Goal: Navigation & Orientation: Find specific page/section

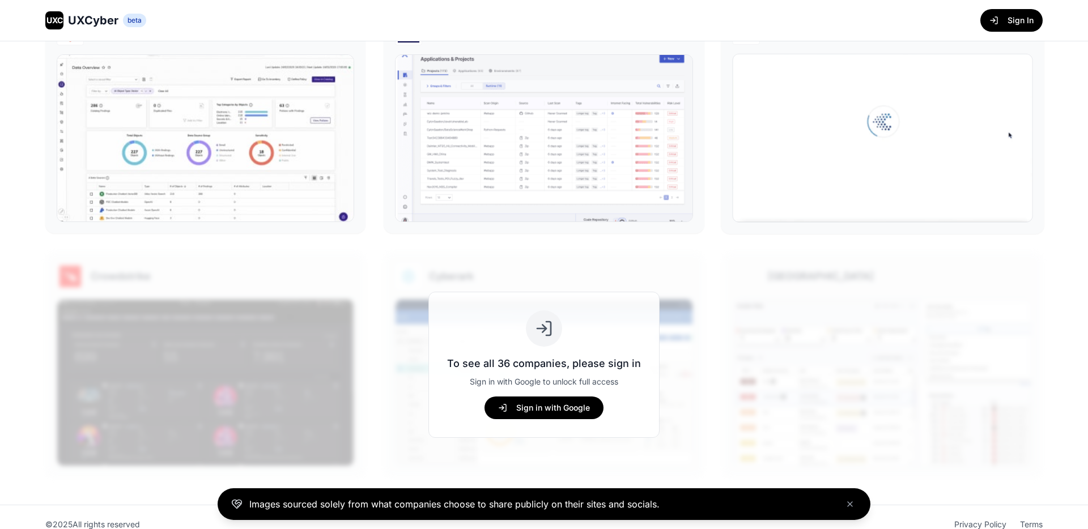
scroll to position [515, 0]
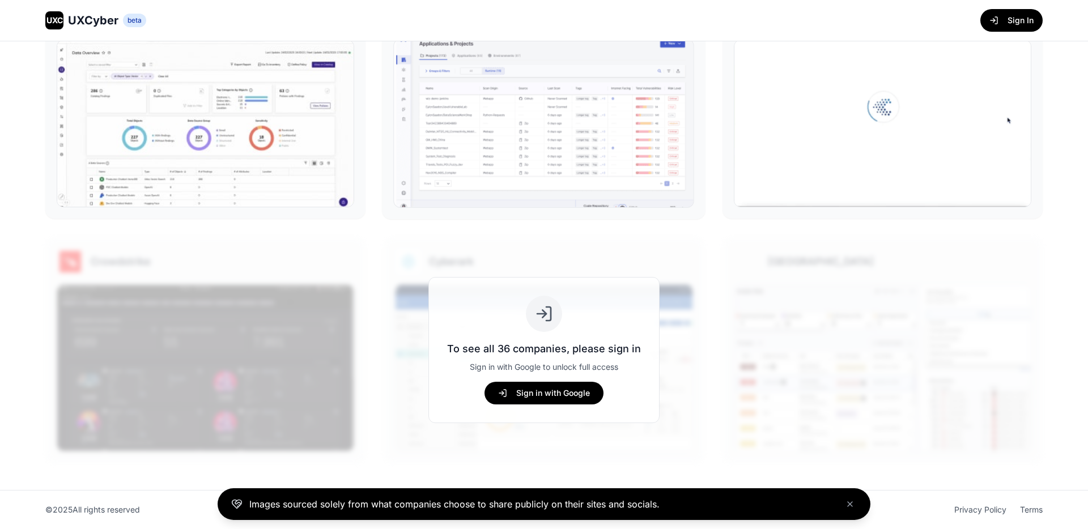
click at [614, 139] on img at bounding box center [544, 124] width 300 height 168
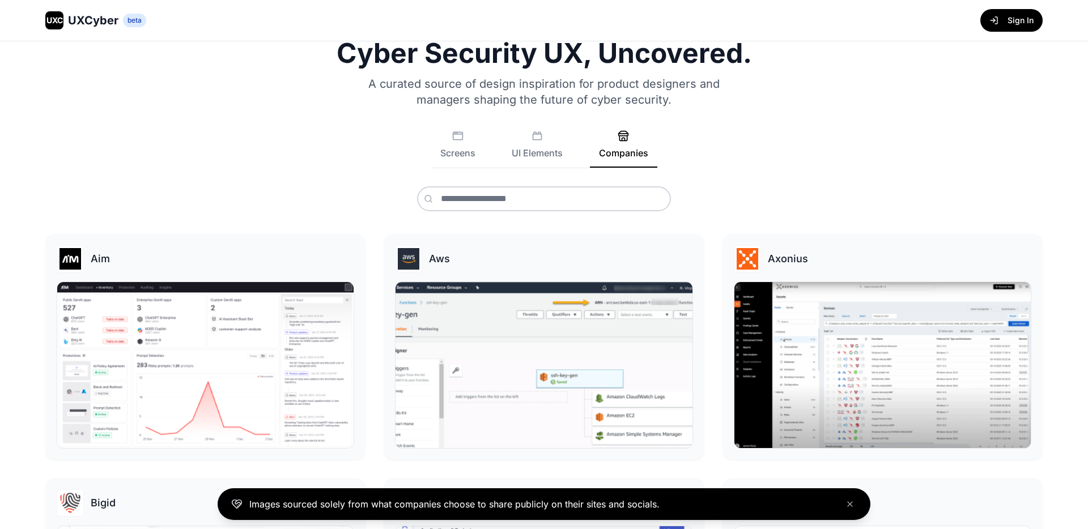
scroll to position [20, 0]
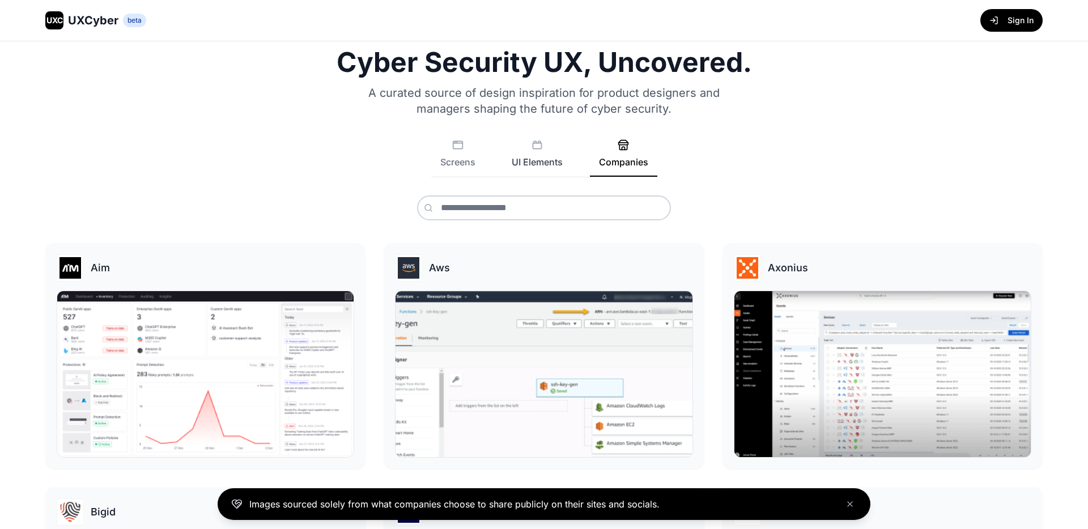
click at [546, 143] on button "UI Elements" at bounding box center [536, 157] width 69 height 37
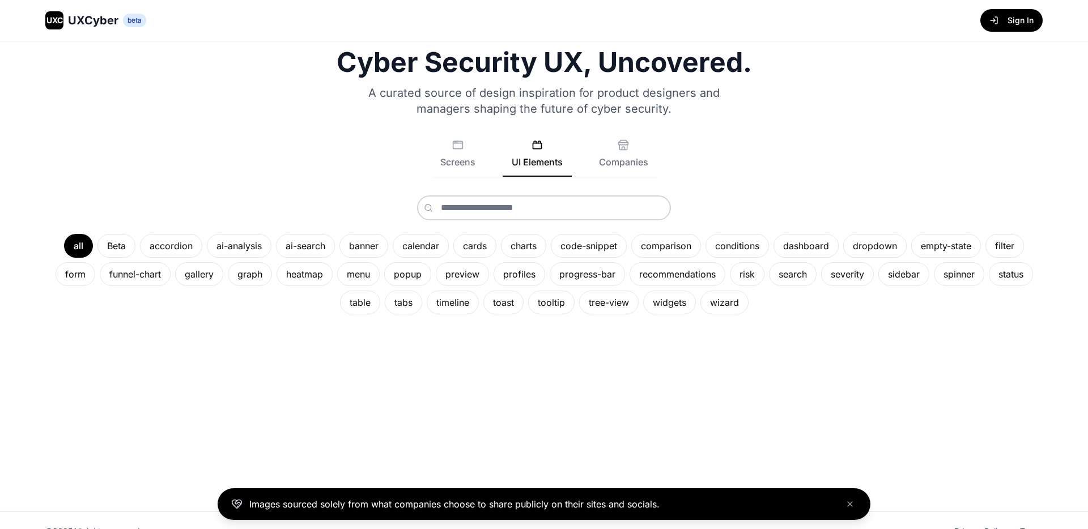
scroll to position [41, 0]
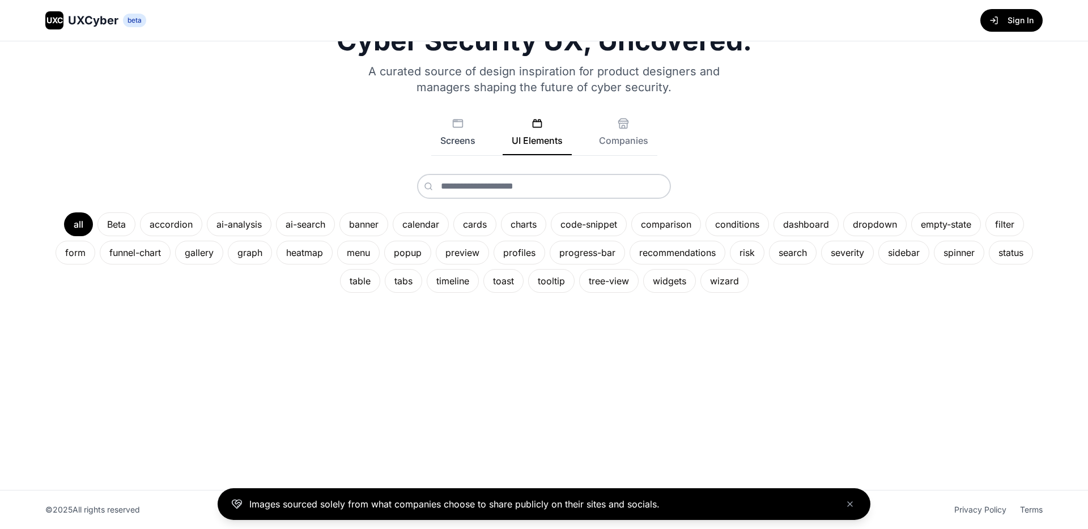
click at [446, 130] on button "Screens" at bounding box center [457, 136] width 53 height 37
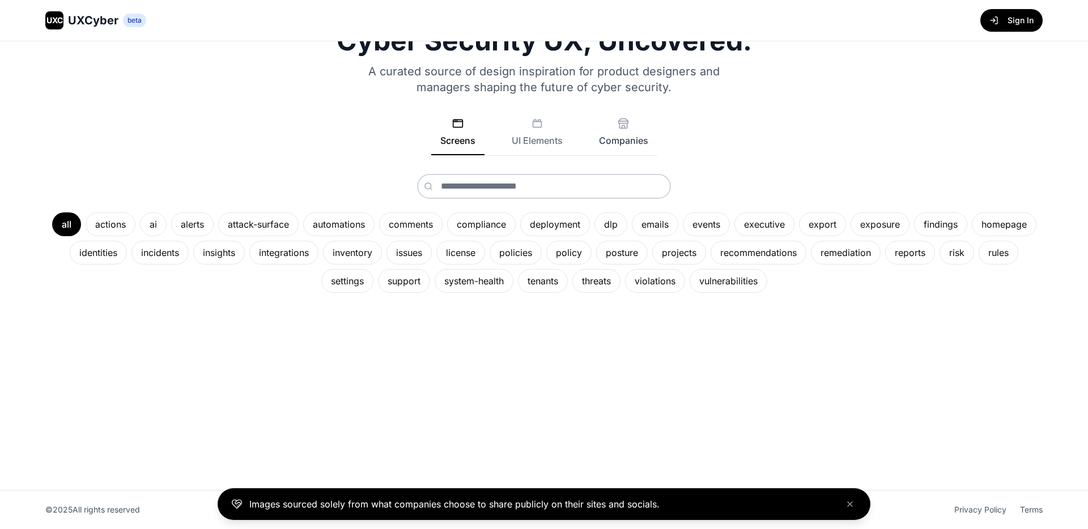
drag, startPoint x: 621, startPoint y: 134, endPoint x: 615, endPoint y: 134, distance: 6.2
click at [620, 134] on button "Companies" at bounding box center [623, 136] width 67 height 37
